Goal: Information Seeking & Learning: Learn about a topic

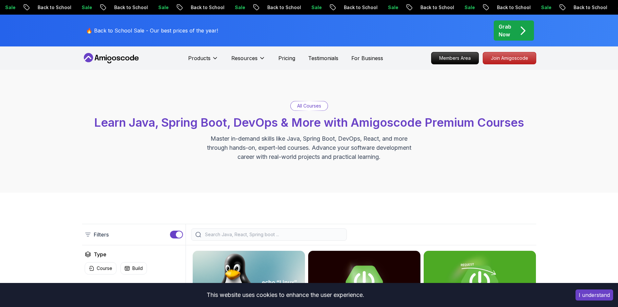
click at [579, 294] on button "I understand" at bounding box center [595, 294] width 38 height 11
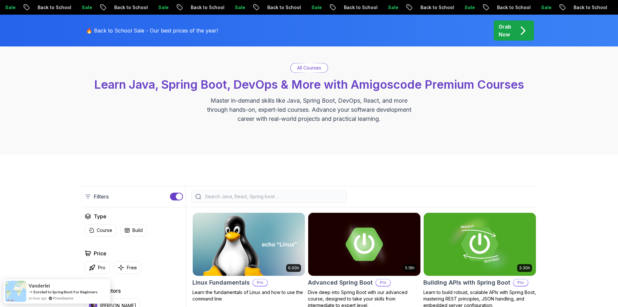
scroll to position [130, 0]
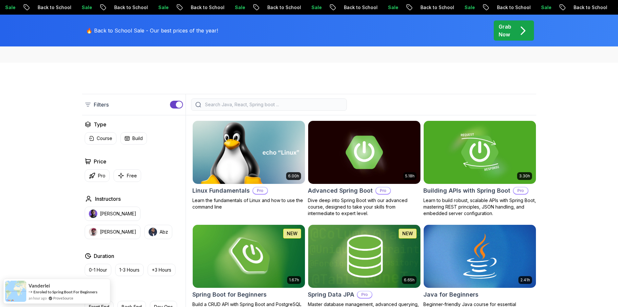
click at [256, 190] on p "Pro" at bounding box center [260, 190] width 14 height 6
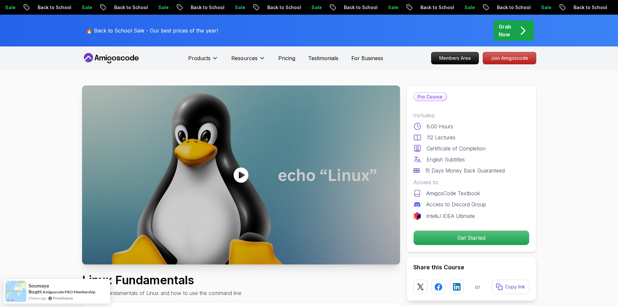
click at [425, 95] on p "Pro Course" at bounding box center [430, 97] width 33 height 8
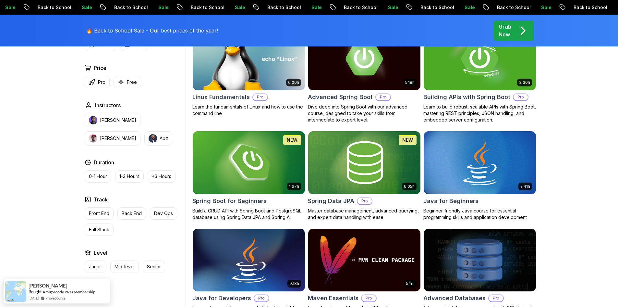
scroll to position [227, 0]
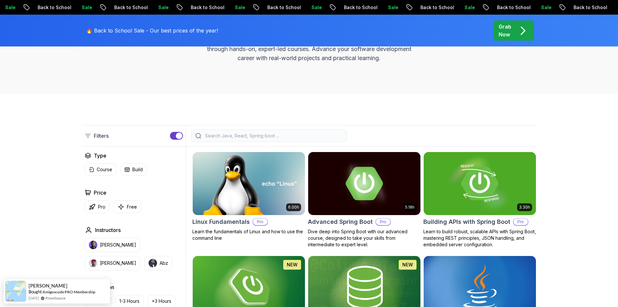
scroll to position [97, 0]
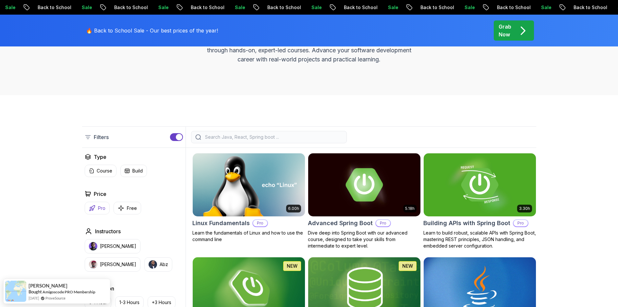
click at [100, 213] on button "Pro" at bounding box center [97, 208] width 25 height 13
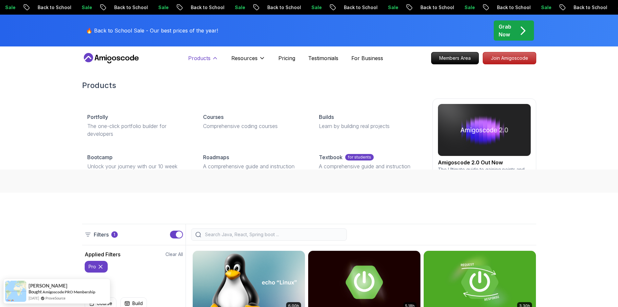
click at [214, 58] on icon at bounding box center [215, 58] width 6 height 6
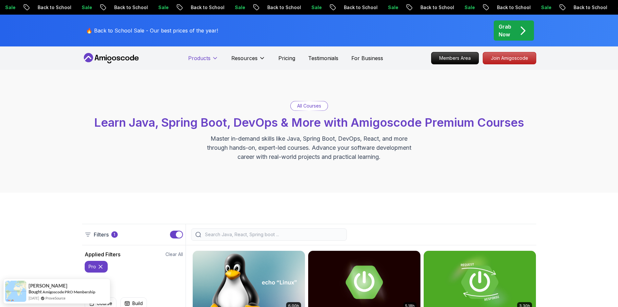
click at [214, 58] on icon at bounding box center [215, 58] width 3 height 2
click at [292, 59] on p "Pricing" at bounding box center [287, 58] width 17 height 8
